Goal: Check status: Check status

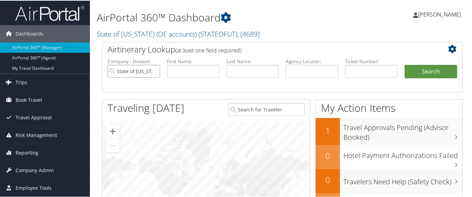
click at [154, 70] on input "State of Utah (OE accounts)" at bounding box center [133, 70] width 53 height 13
click at [358, 72] on input "text" at bounding box center [371, 70] width 53 height 13
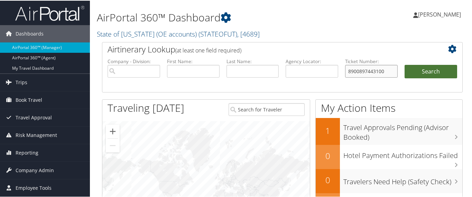
type input "8900897443100"
click at [444, 71] on button "Search" at bounding box center [430, 71] width 53 height 14
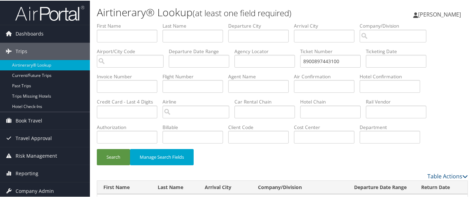
scroll to position [25, 0]
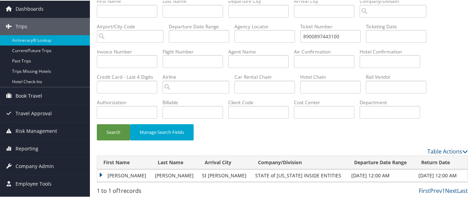
click at [102, 171] on td "[PERSON_NAME]" at bounding box center [124, 175] width 54 height 12
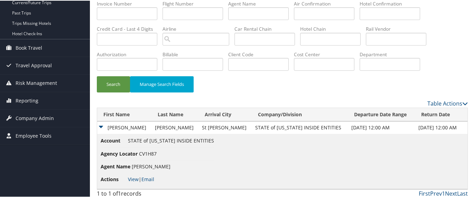
scroll to position [75, 0]
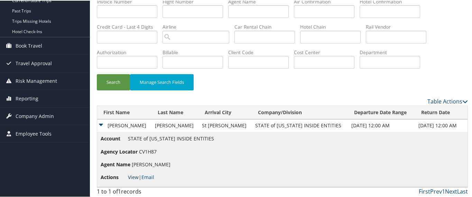
click at [134, 175] on link "View" at bounding box center [133, 176] width 11 height 7
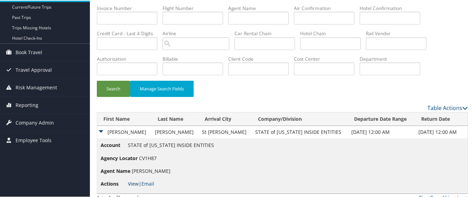
scroll to position [0, 0]
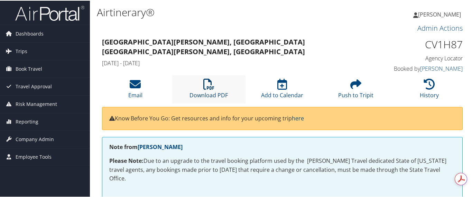
click at [211, 89] on icon at bounding box center [208, 83] width 11 height 11
drag, startPoint x: 420, startPoint y: 43, endPoint x: 457, endPoint y: 42, distance: 36.6
click at [457, 42] on h1 "CV1H87" at bounding box center [421, 44] width 82 height 15
copy h1 "CV1H87"
click at [204, 81] on icon at bounding box center [208, 83] width 11 height 11
